Goal: Information Seeking & Learning: Learn about a topic

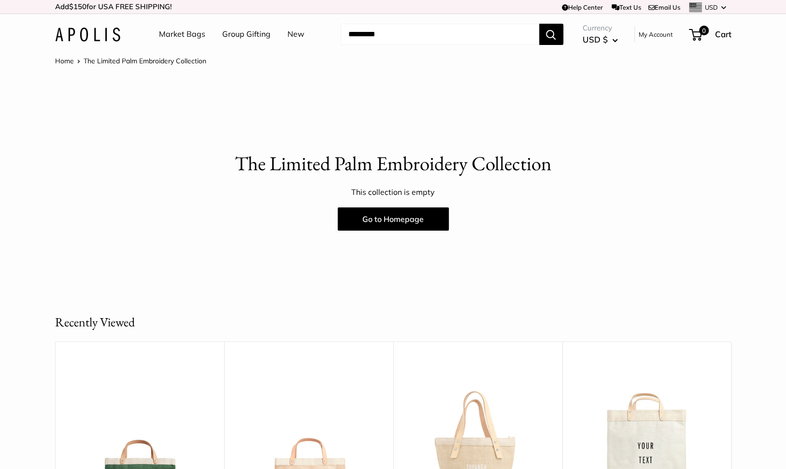
click at [553, 35] on button "Search" at bounding box center [551, 34] width 24 height 21
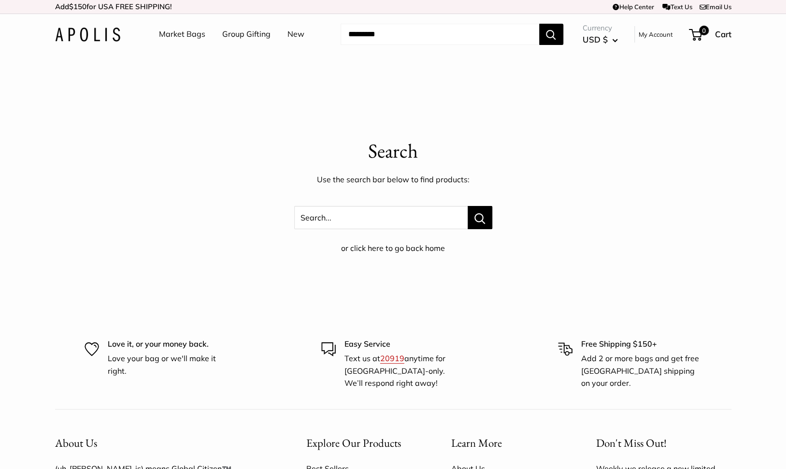
click at [438, 39] on input "Search..." at bounding box center [440, 34] width 199 height 21
type input "****"
click at [539, 24] on button "Search" at bounding box center [551, 34] width 24 height 21
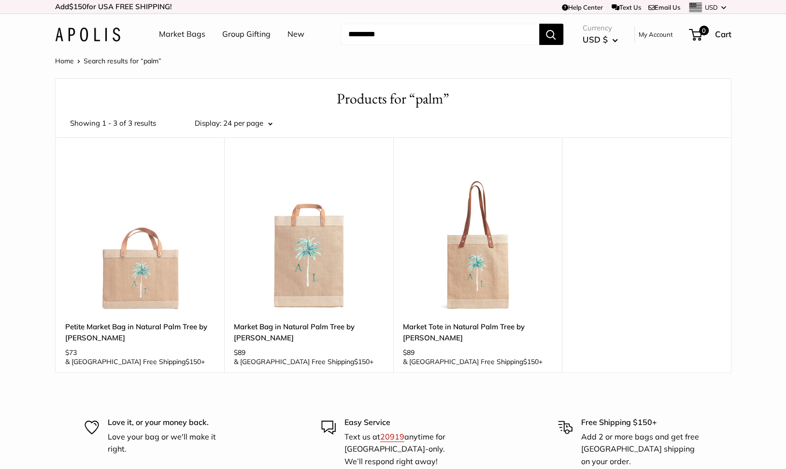
click at [413, 35] on input "Search..." at bounding box center [440, 34] width 199 height 21
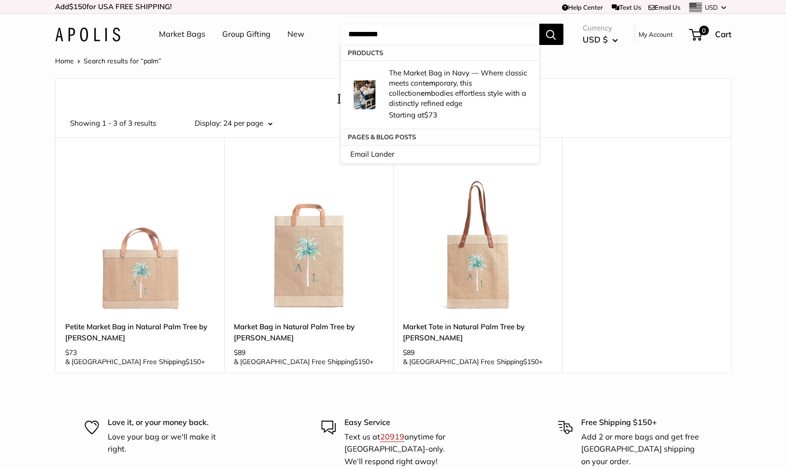
type input "**********"
click at [539, 24] on button "Search" at bounding box center [551, 34] width 24 height 21
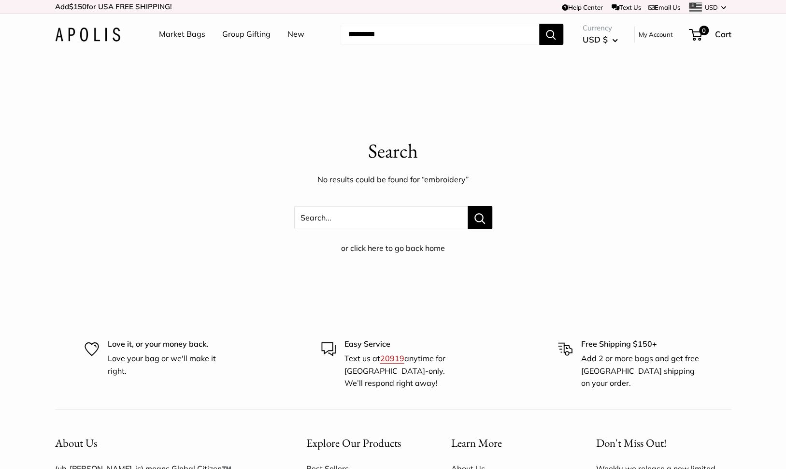
click at [86, 18] on header "Market Bags Group Gifting New Need help? Text Us: 20919 hello@apolisglobal.com …" at bounding box center [393, 34] width 786 height 41
click at [87, 28] on img at bounding box center [87, 35] width 65 height 14
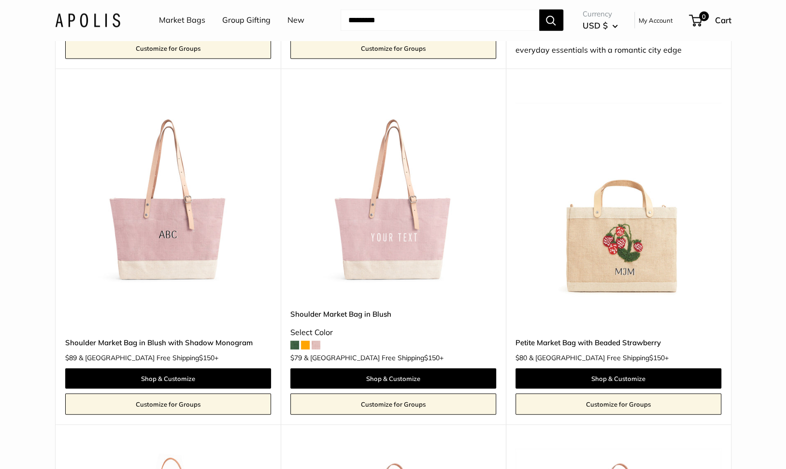
scroll to position [1453, 0]
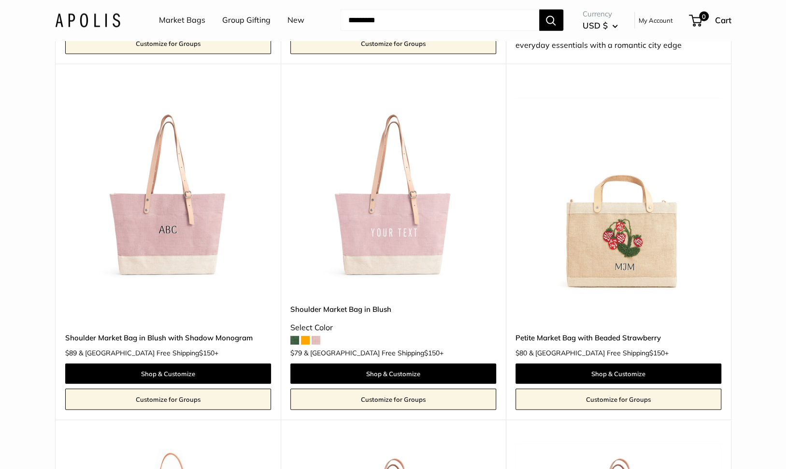
click at [0, 0] on img at bounding box center [0, 0] width 0 height 0
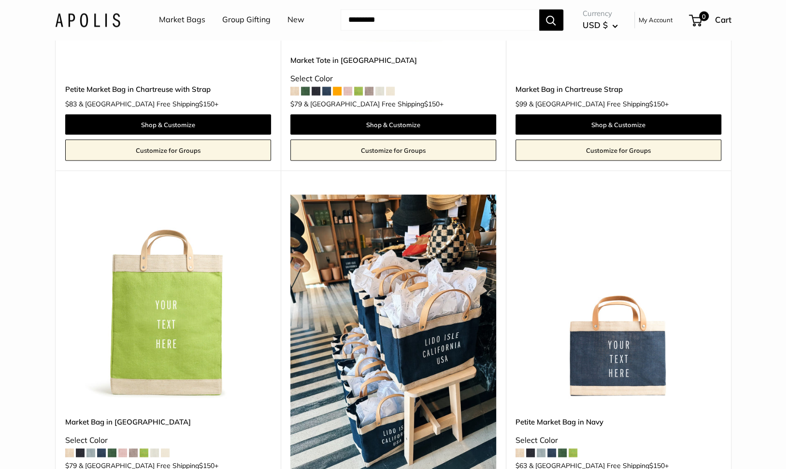
scroll to position [3654, 0]
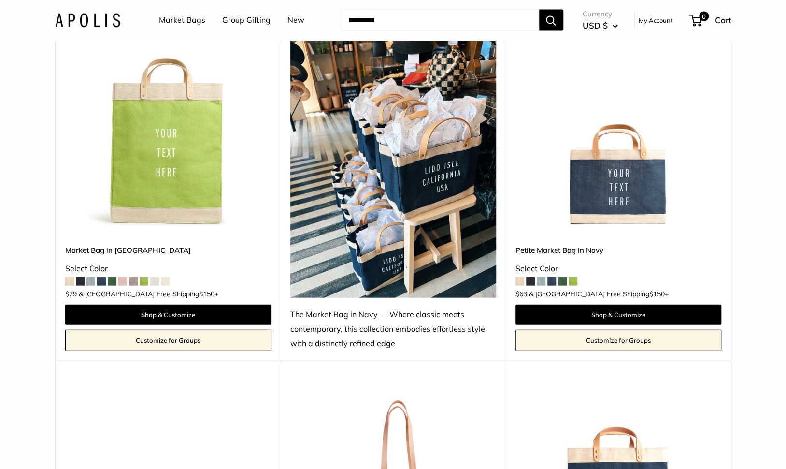
click at [729, 325] on div "Upgrade: Next Day Fulfillment Customizable Text Sturdy & Spill Resistant New Pe…" at bounding box center [618, 179] width 225 height 361
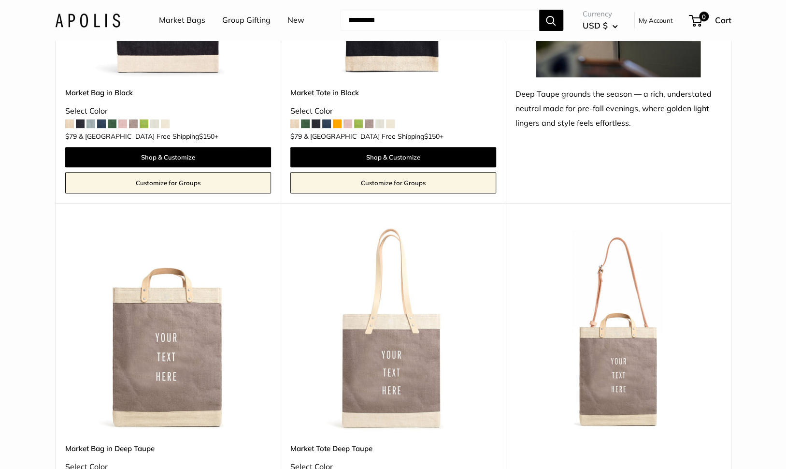
scroll to position [4879, 0]
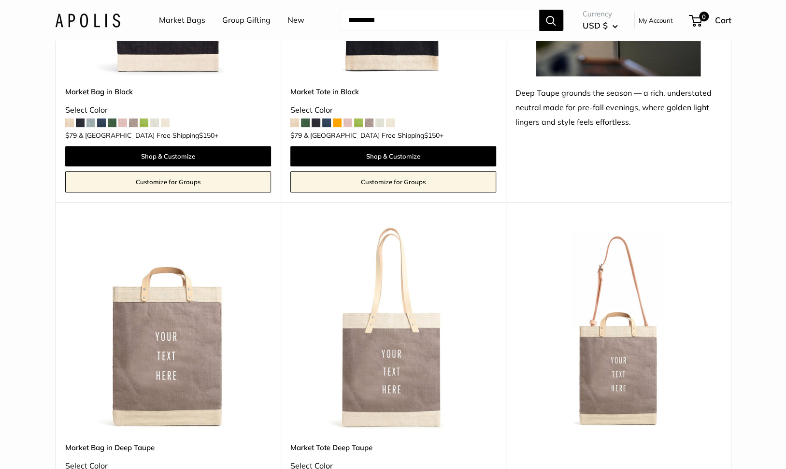
click at [191, 26] on link "Market Bags" at bounding box center [182, 20] width 46 height 14
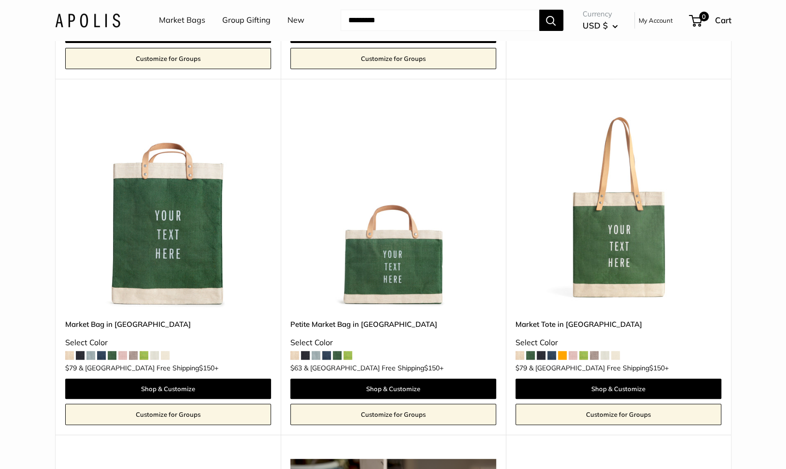
scroll to position [2504, 0]
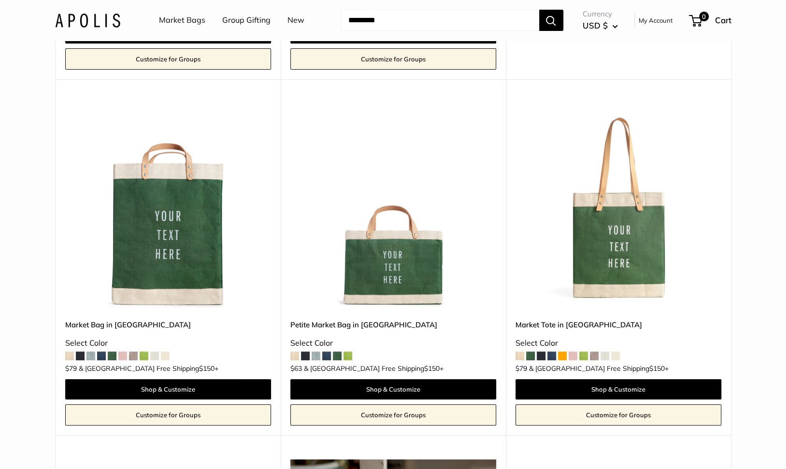
click at [291, 28] on li "New" at bounding box center [295, 20] width 17 height 31
click at [294, 20] on link "New" at bounding box center [295, 20] width 17 height 14
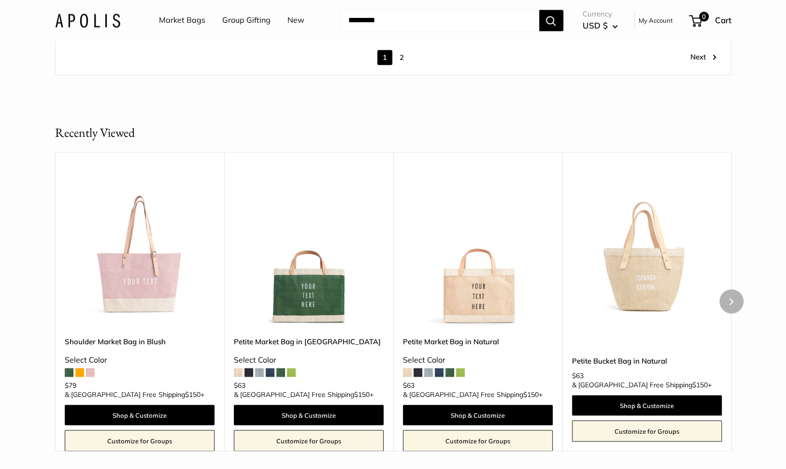
scroll to position [5553, 0]
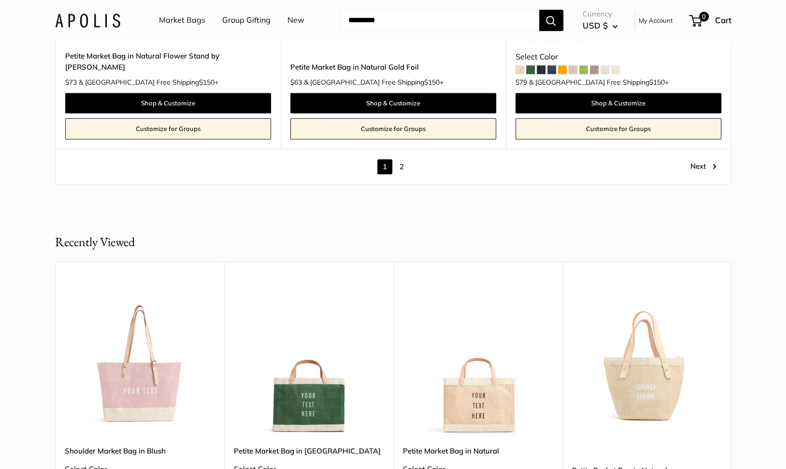
click at [402, 159] on link "2" at bounding box center [401, 166] width 15 height 15
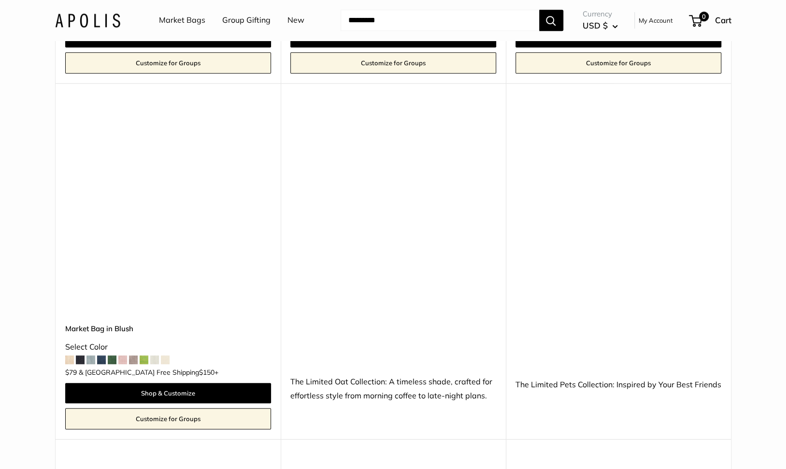
scroll to position [424, 0]
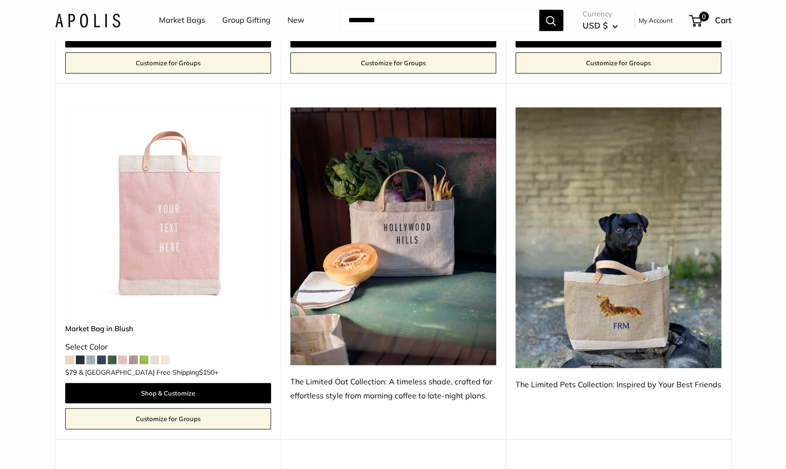
click at [591, 287] on img at bounding box center [618, 237] width 206 height 260
click at [607, 256] on img at bounding box center [618, 237] width 206 height 260
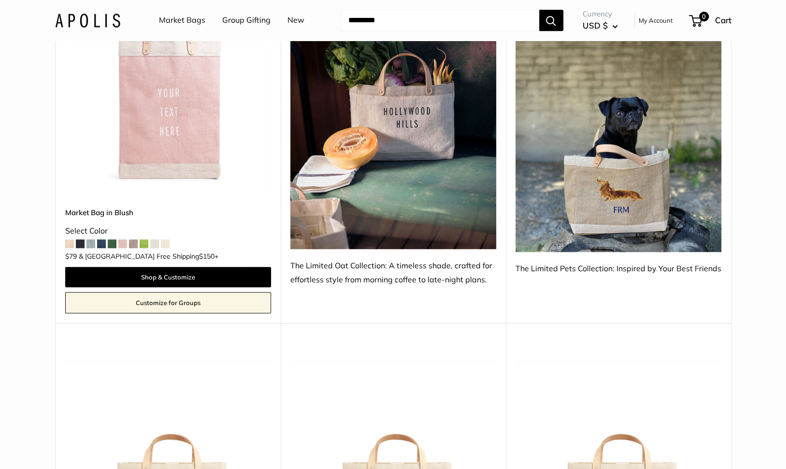
click at [627, 193] on img at bounding box center [618, 121] width 206 height 260
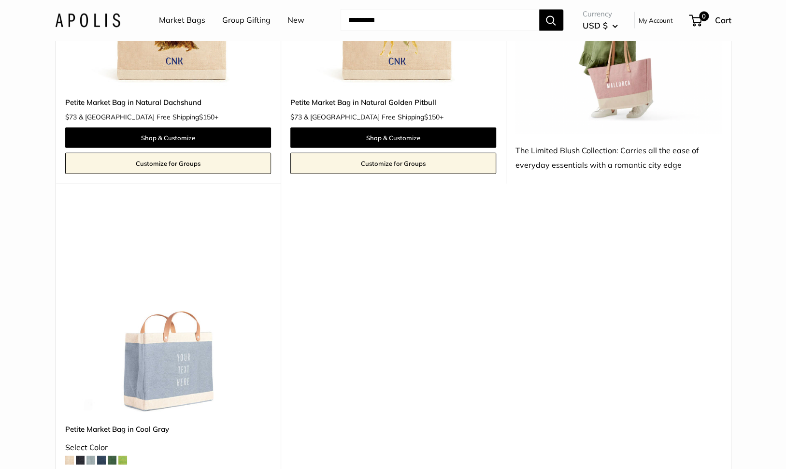
scroll to position [1363, 0]
